Goal: Transaction & Acquisition: Purchase product/service

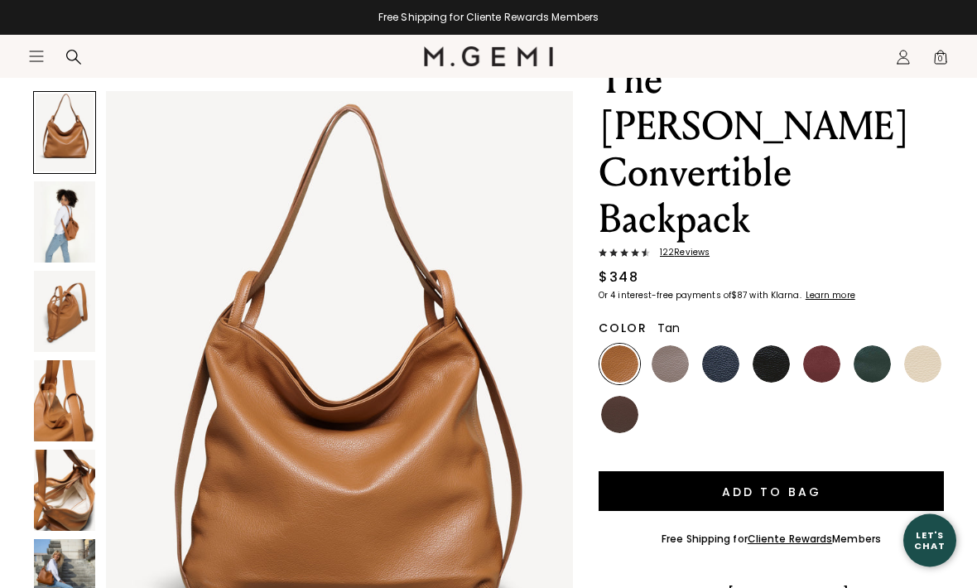
scroll to position [118, 0]
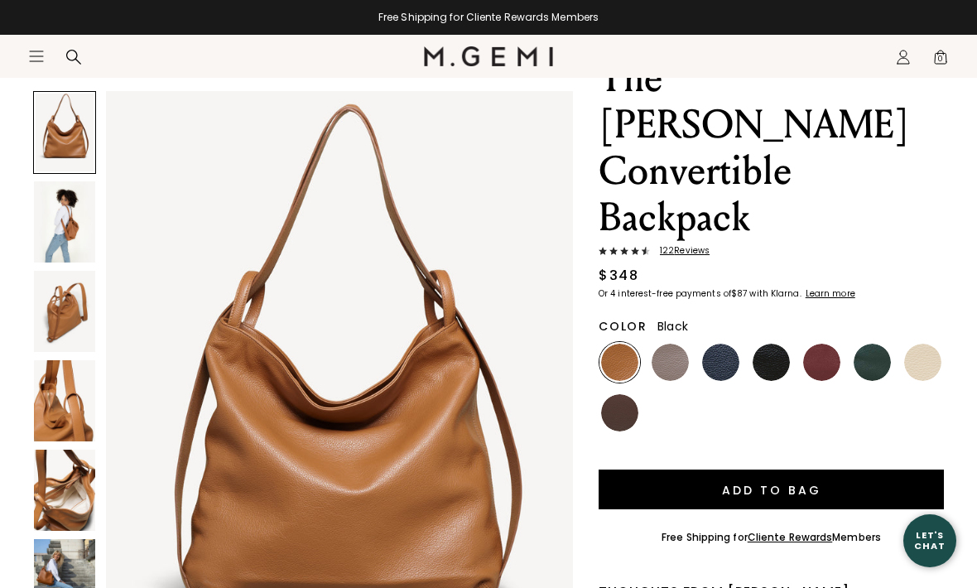
click at [778, 344] on img at bounding box center [771, 362] width 37 height 37
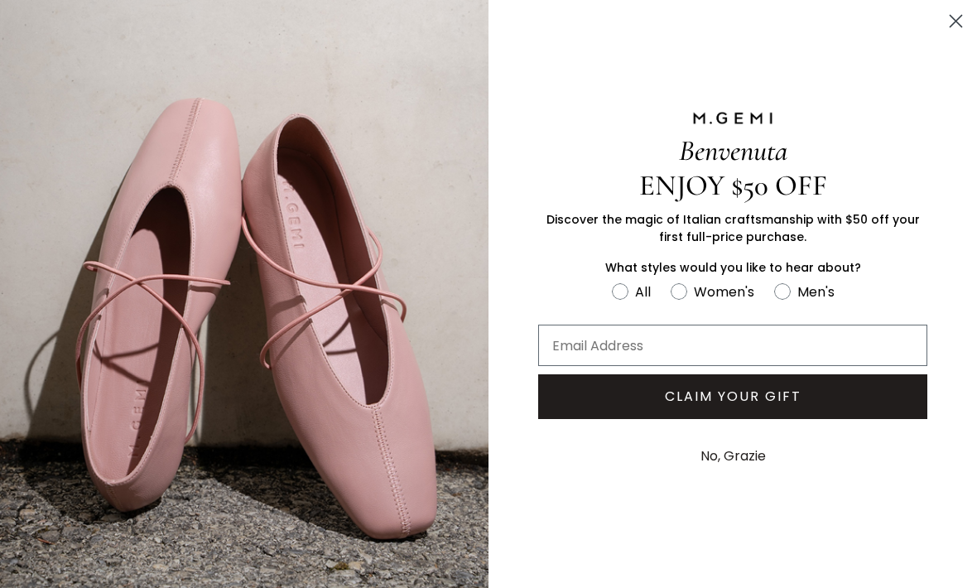
click at [960, 21] on circle "Close dialog" at bounding box center [955, 20] width 27 height 27
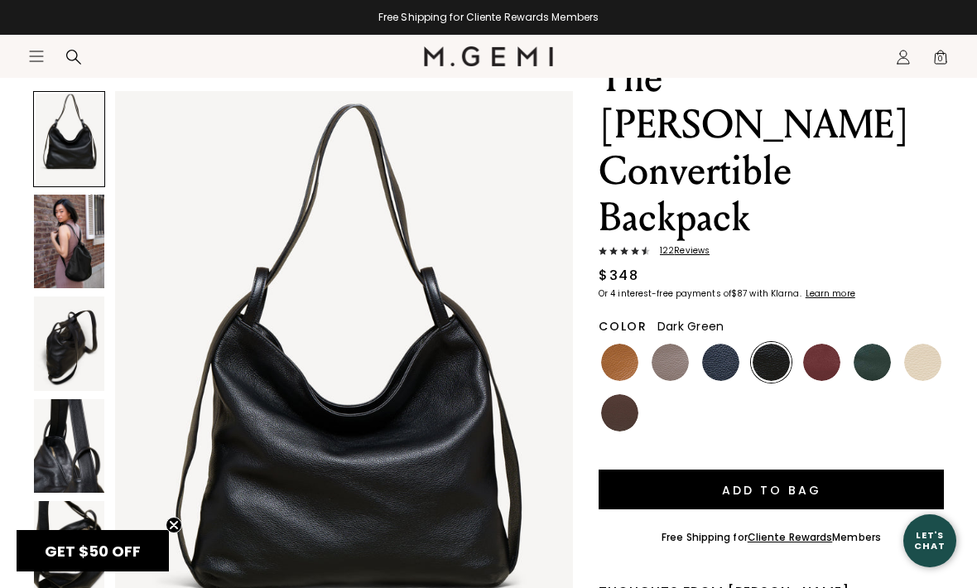
click at [873, 344] on img at bounding box center [872, 362] width 37 height 37
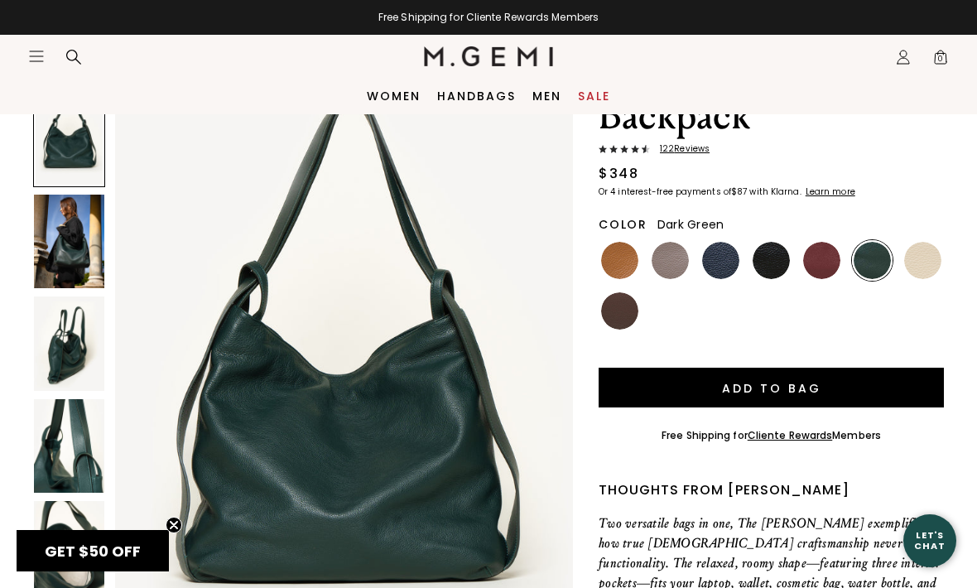
scroll to position [219, 0]
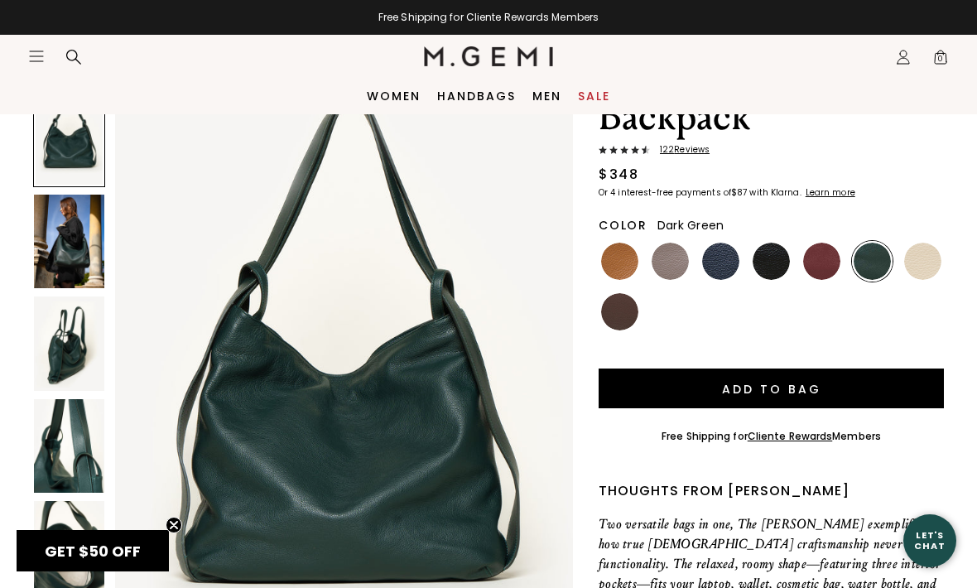
click at [69, 241] on img at bounding box center [69, 242] width 70 height 94
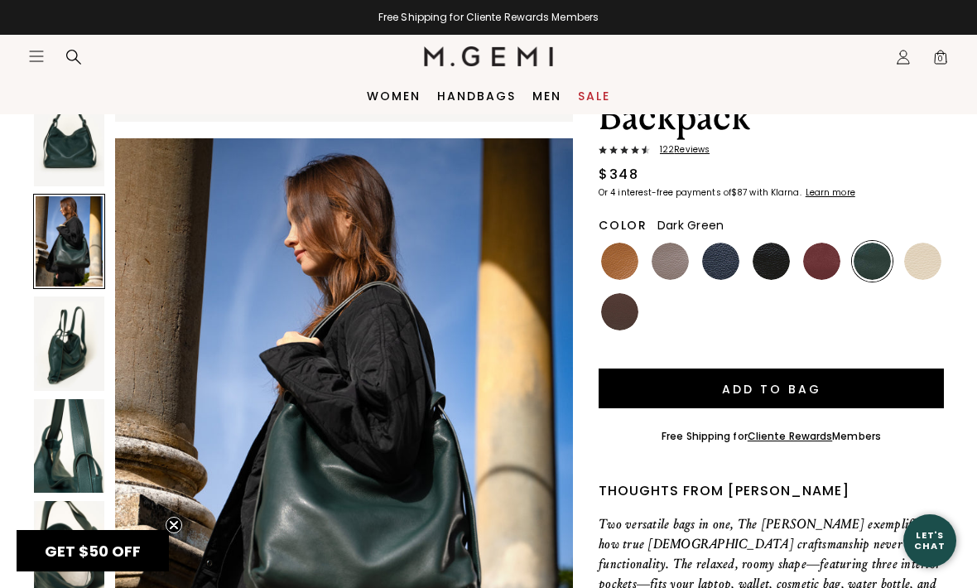
scroll to position [627, 0]
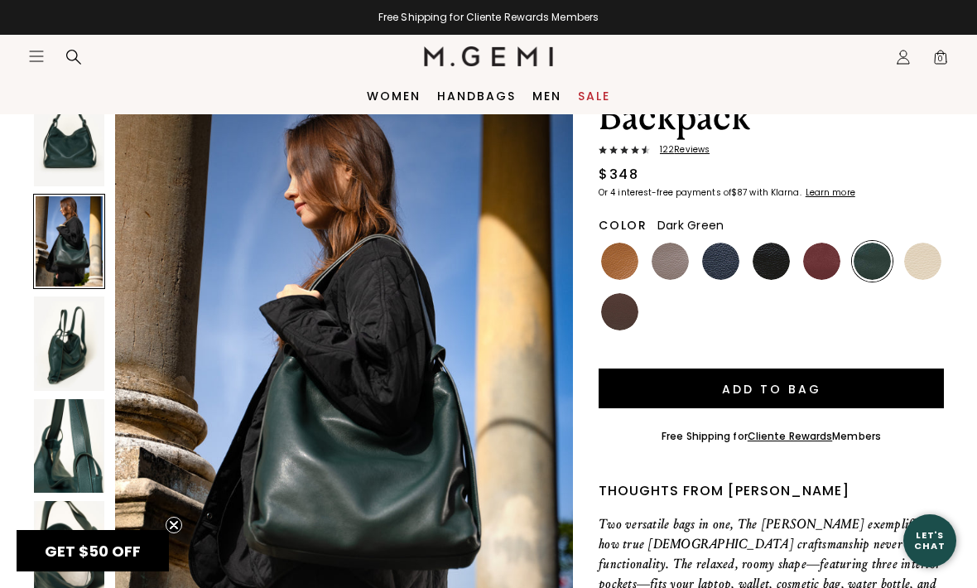
click at [68, 330] on img at bounding box center [69, 343] width 70 height 94
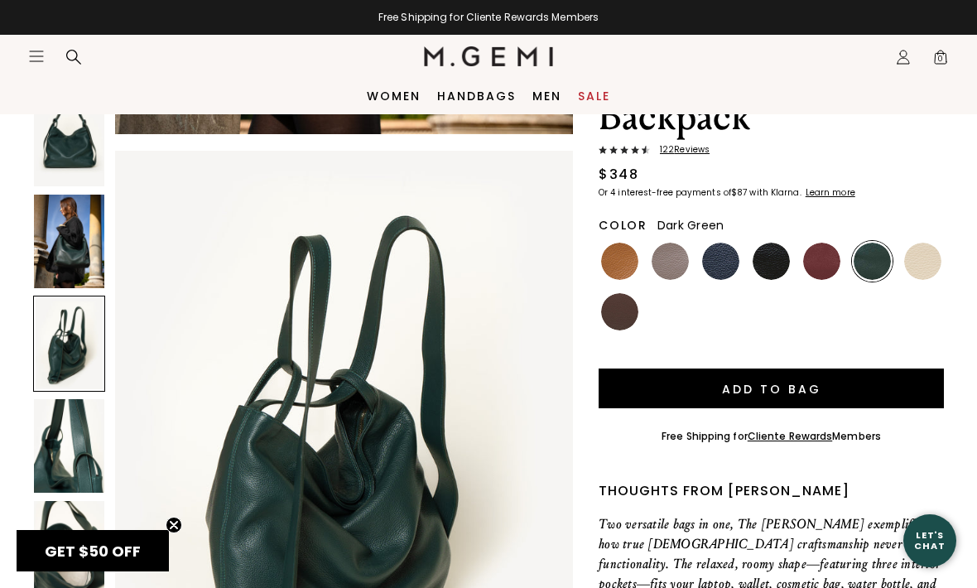
scroll to position [1253, 0]
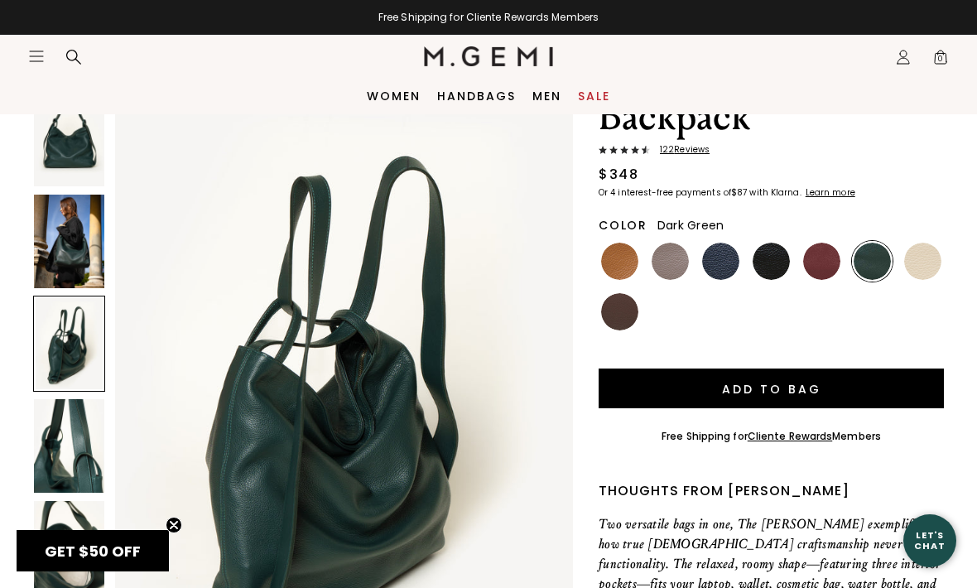
click at [60, 336] on div at bounding box center [69, 344] width 72 height 96
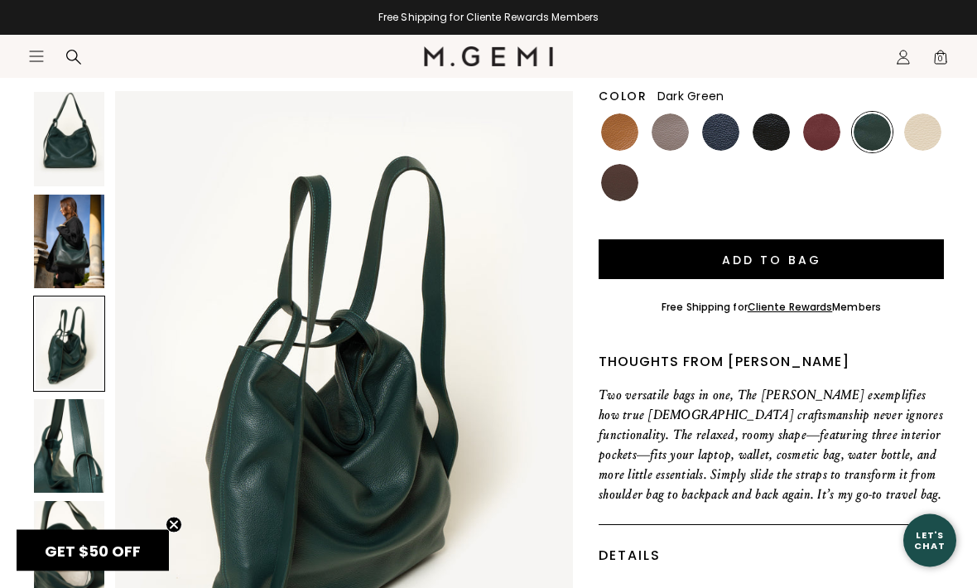
click at [64, 439] on img at bounding box center [69, 446] width 70 height 94
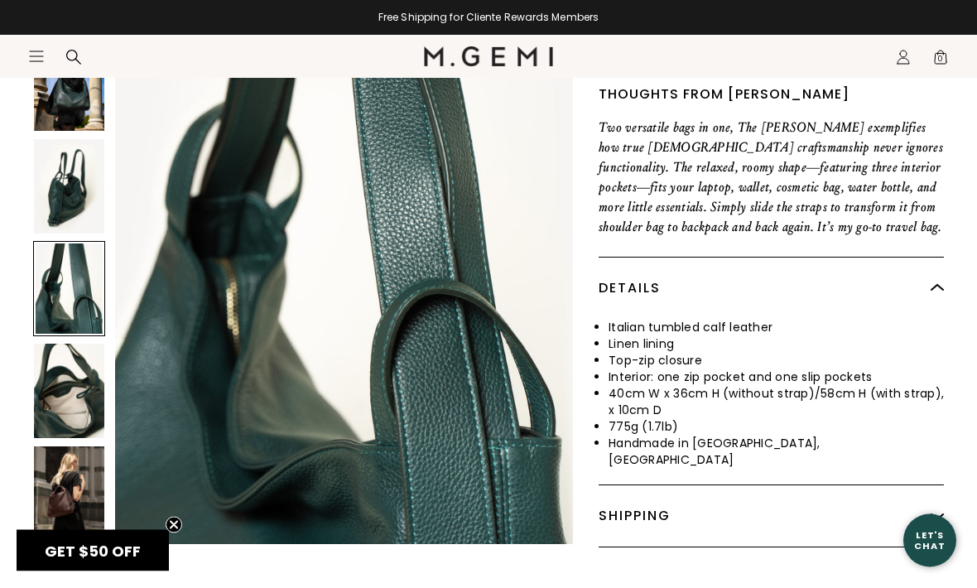
scroll to position [616, 0]
click at [56, 446] on img at bounding box center [69, 493] width 70 height 94
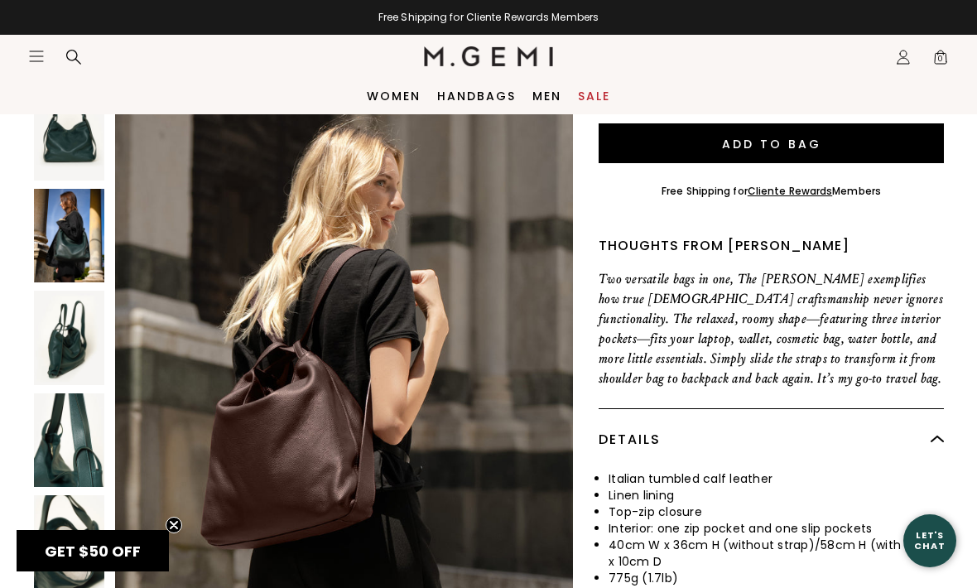
scroll to position [464, 0]
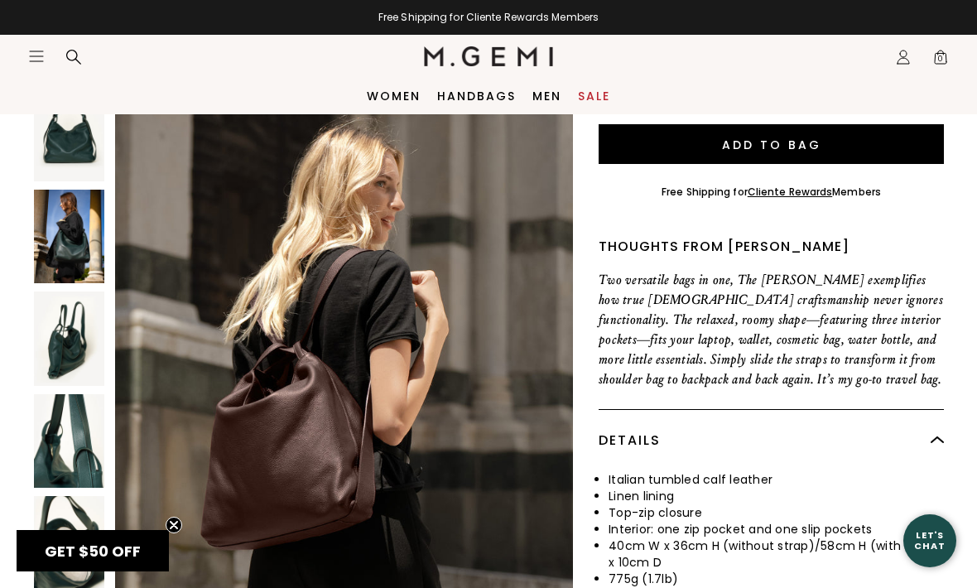
click at [77, 496] on img at bounding box center [69, 543] width 70 height 94
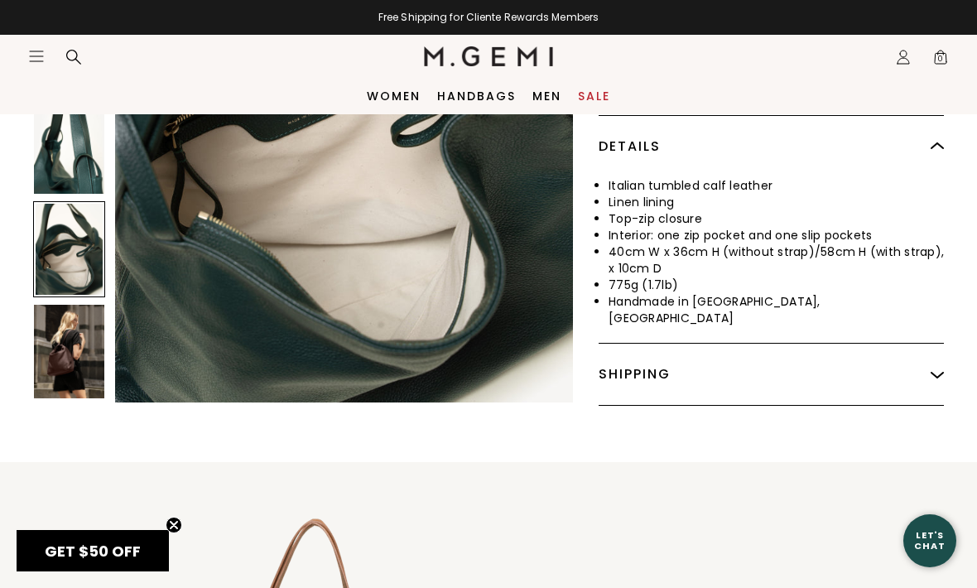
scroll to position [731, 0]
